Goal: Task Accomplishment & Management: Use online tool/utility

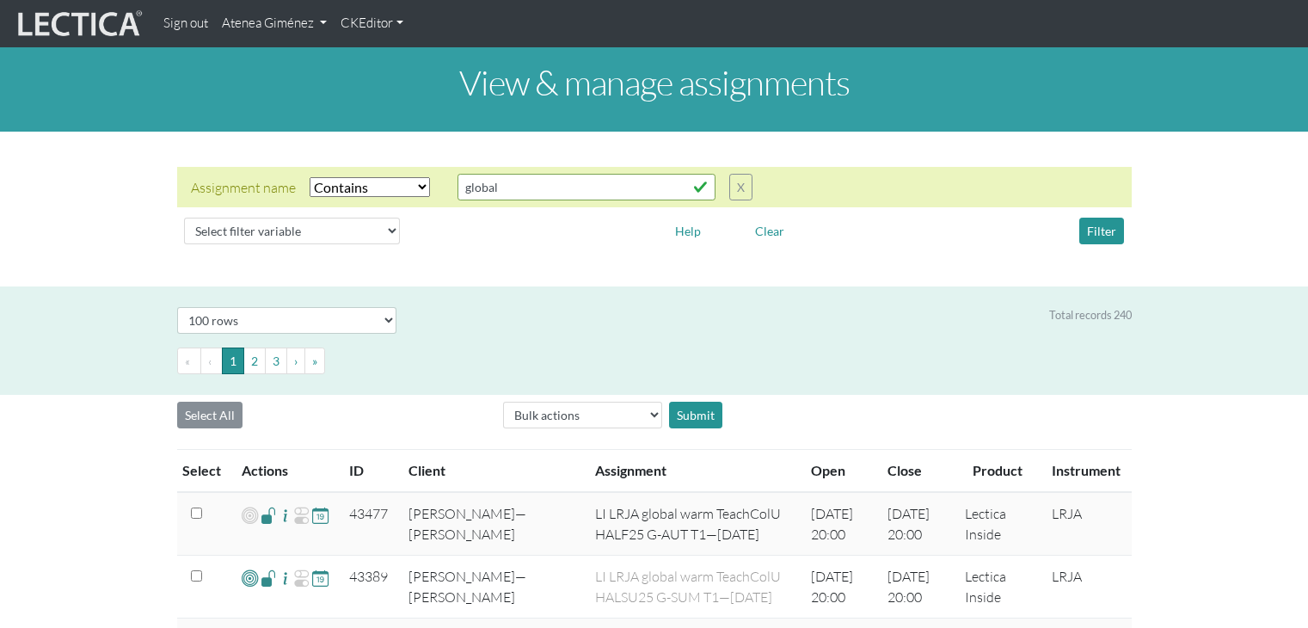
select select "icontains"
select select "100"
select select "client"
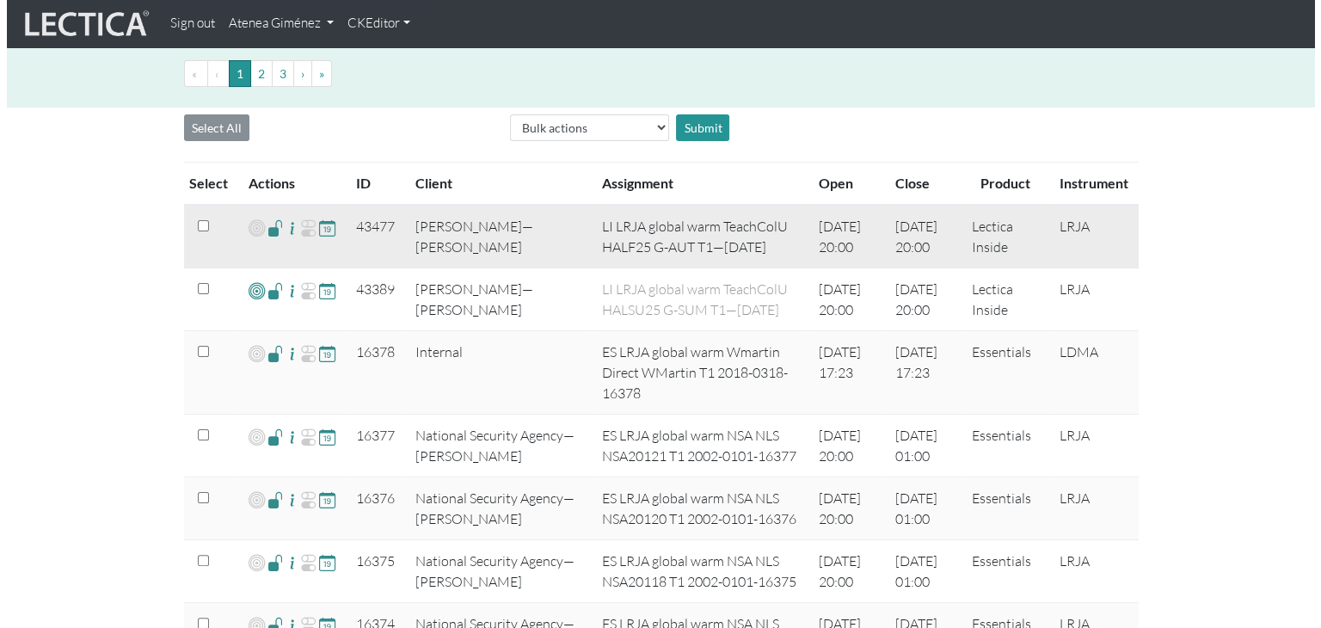
scroll to position [287, 0]
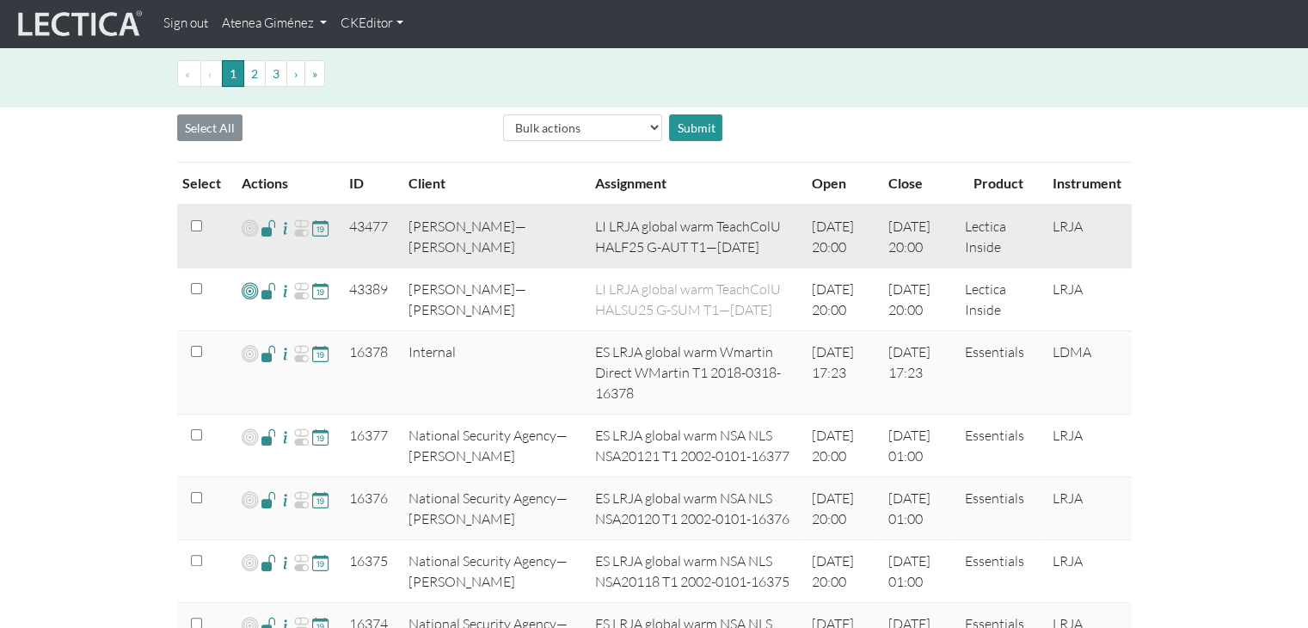
click at [265, 230] on span at bounding box center [269, 228] width 16 height 20
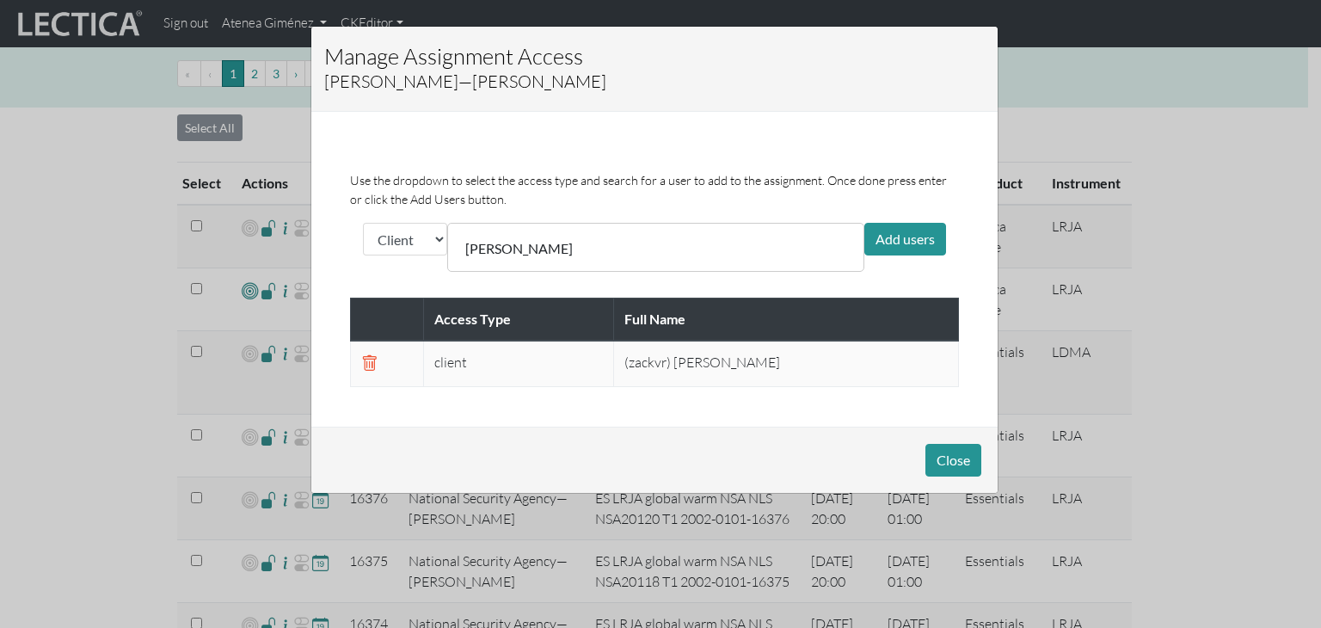
click at [609, 242] on input "text" at bounding box center [662, 238] width 153 height 21
click at [894, 233] on div "Add users" at bounding box center [905, 239] width 82 height 33
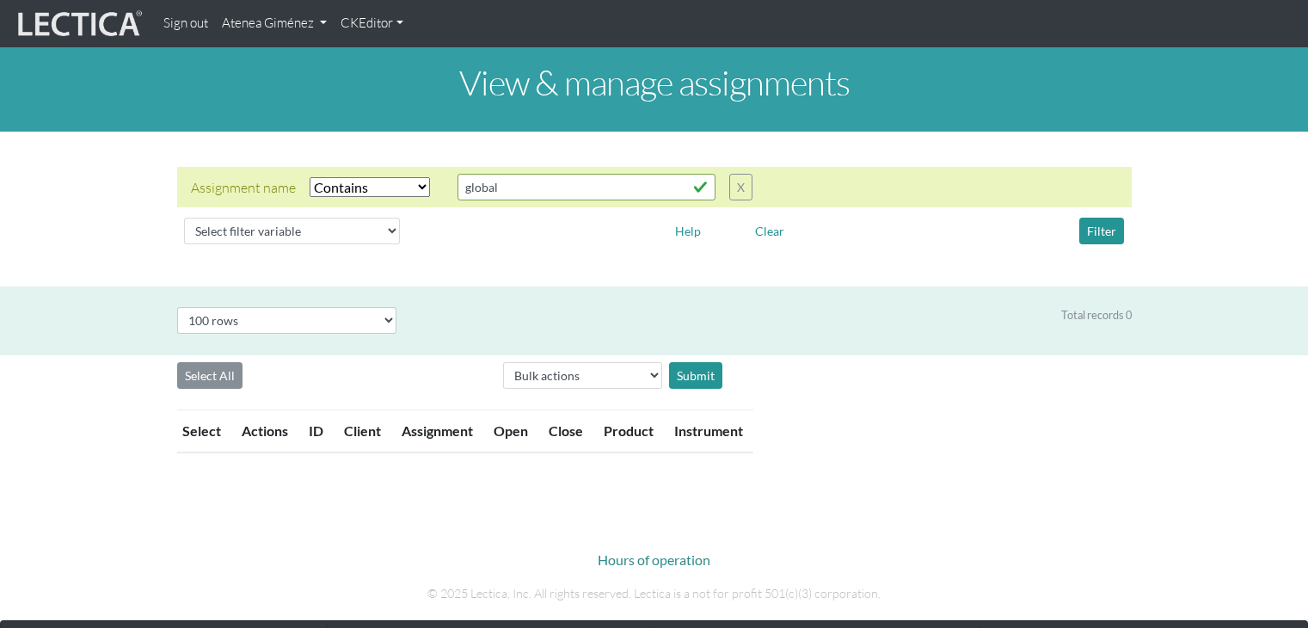
select select "icontains"
select select "100"
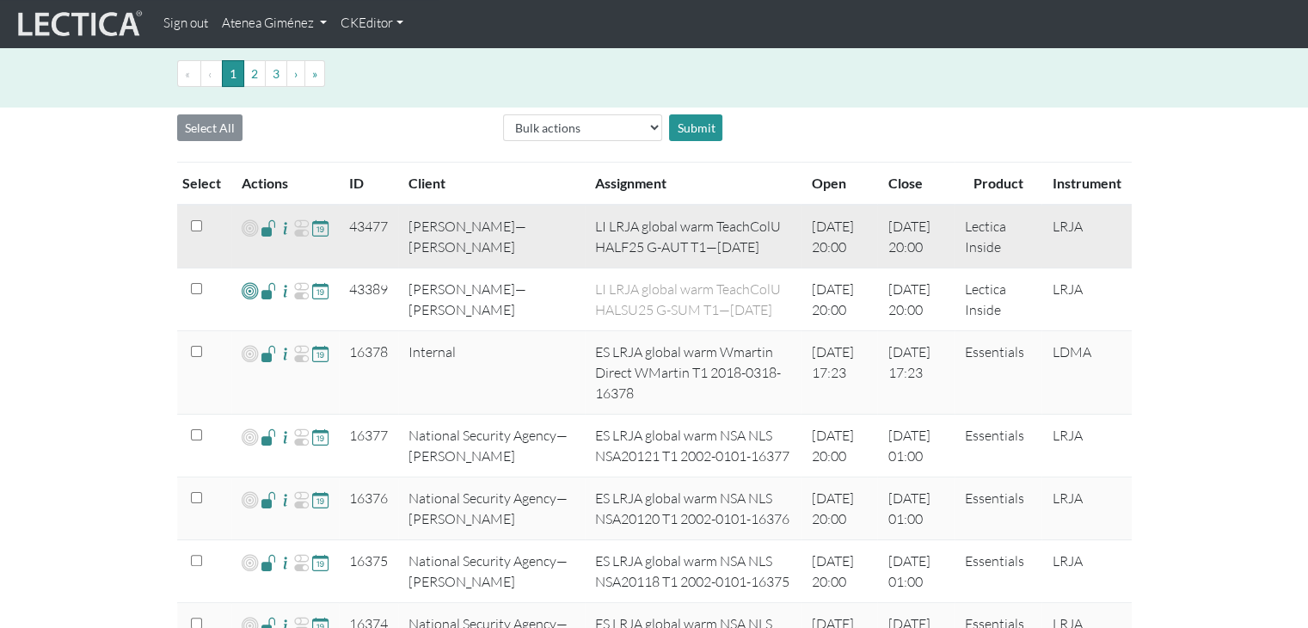
click at [266, 228] on span at bounding box center [269, 228] width 16 height 20
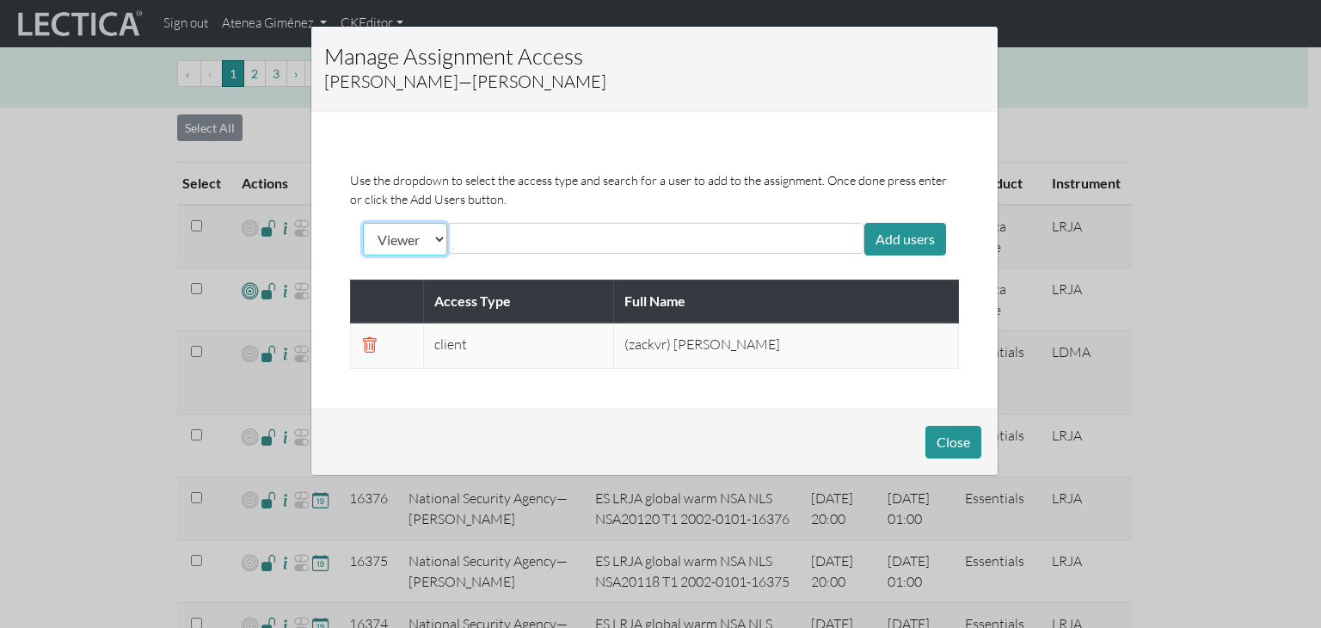
click at [426, 232] on select "Viewer Limited Client" at bounding box center [405, 239] width 84 height 33
click at [486, 248] on div at bounding box center [655, 238] width 417 height 31
click at [475, 236] on input "text" at bounding box center [528, 238] width 153 height 21
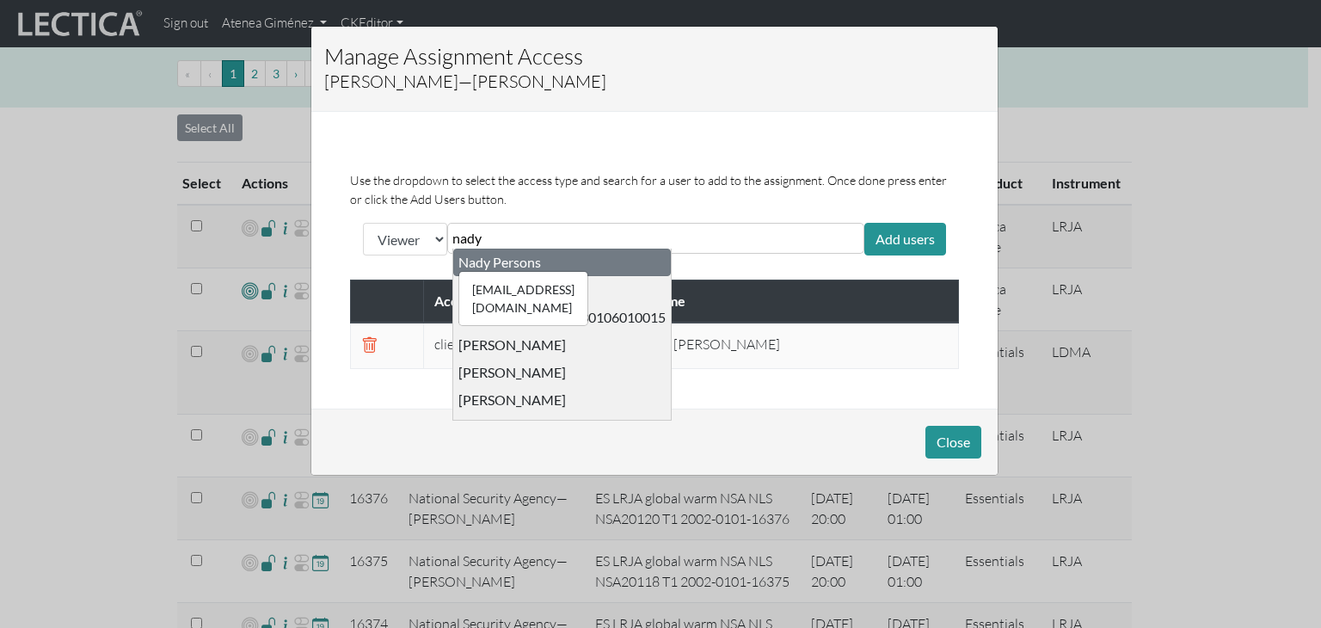
type input "nady"
click at [511, 260] on div "[EMAIL_ADDRESS][DOMAIN_NAME] Nady Persons" at bounding box center [499, 262] width 83 height 17
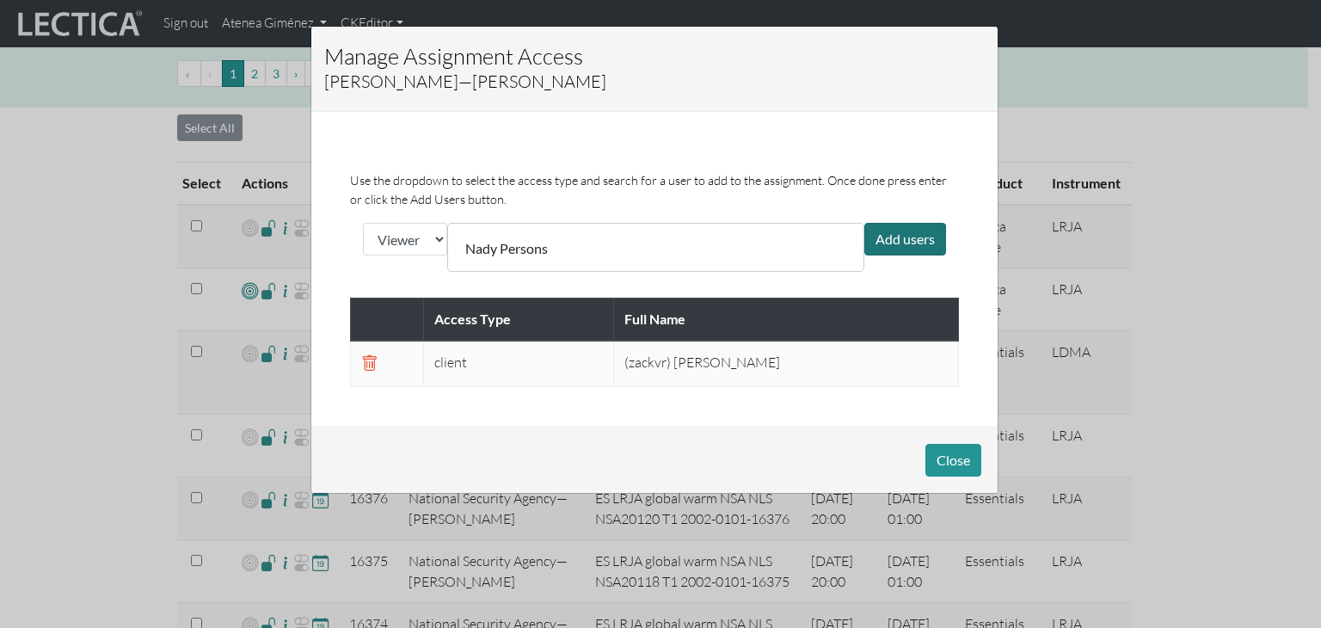
click at [934, 228] on div "Add users" at bounding box center [905, 239] width 82 height 33
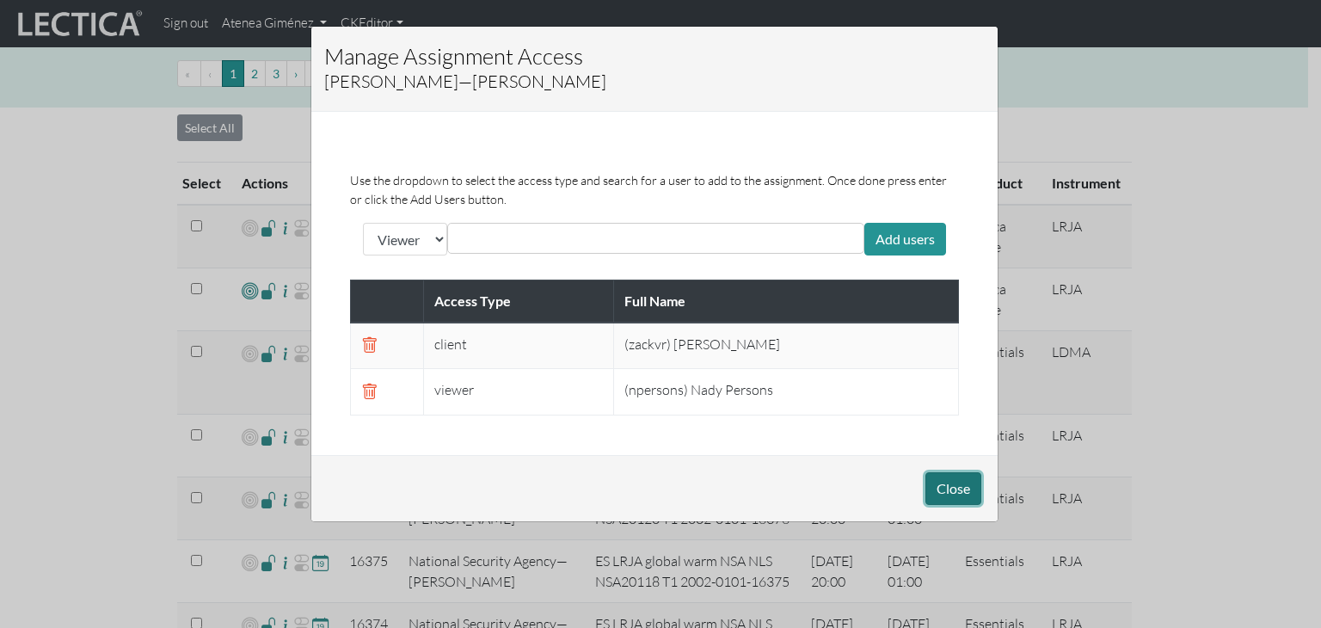
click at [942, 474] on button "Close" at bounding box center [953, 488] width 56 height 33
